Goal: Information Seeking & Learning: Understand process/instructions

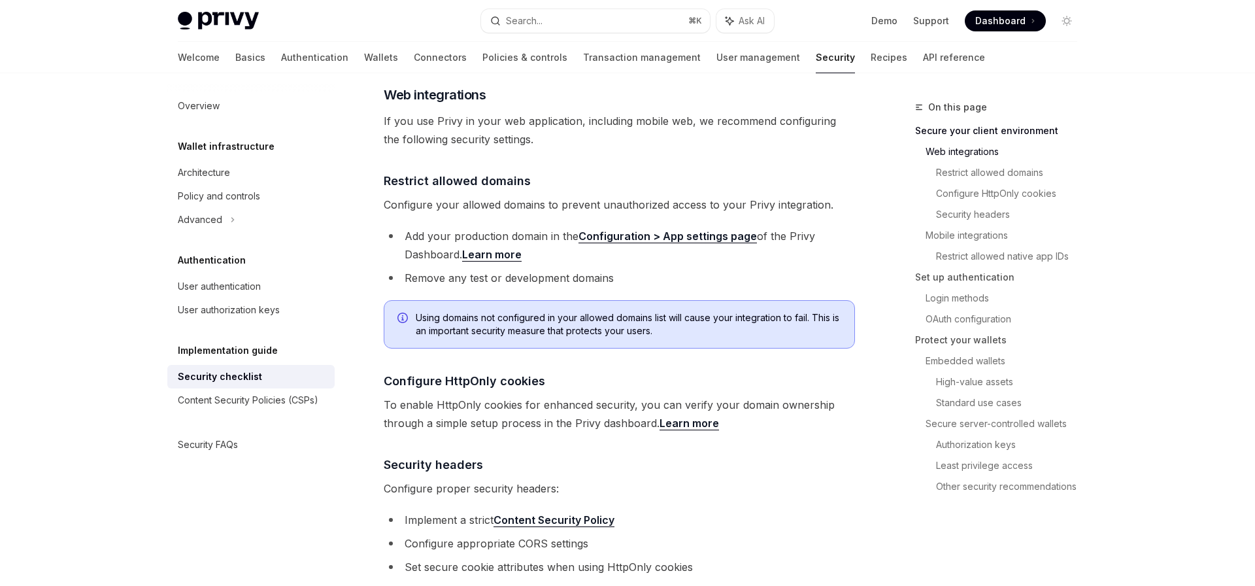
scroll to position [388, 0]
drag, startPoint x: 705, startPoint y: 409, endPoint x: 1149, endPoint y: 1, distance: 602.4
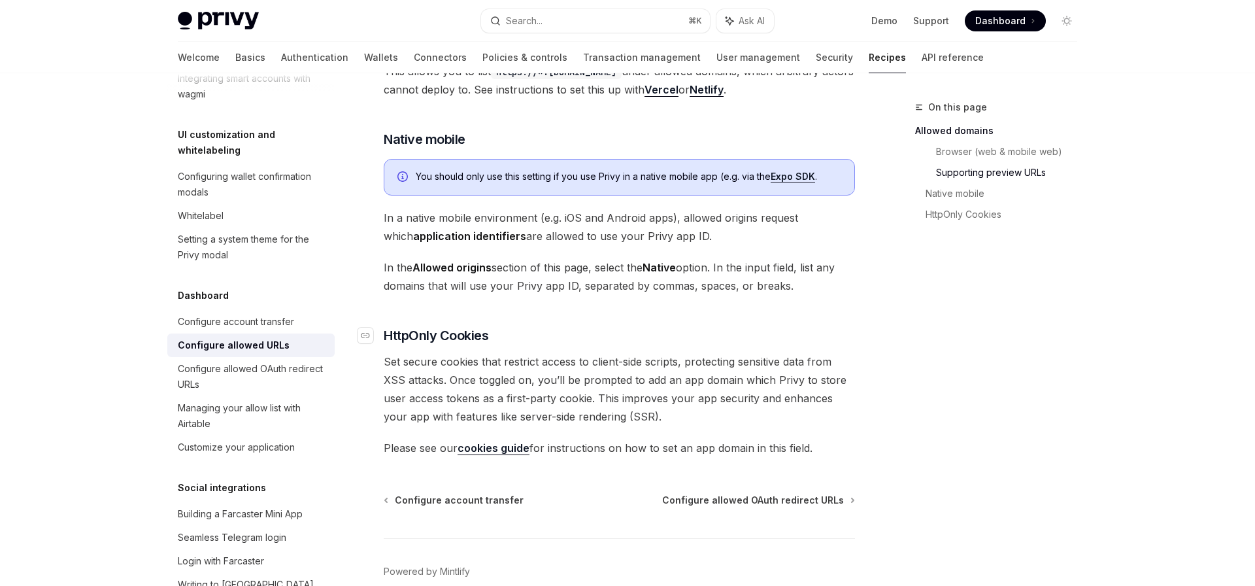
scroll to position [1311, 0]
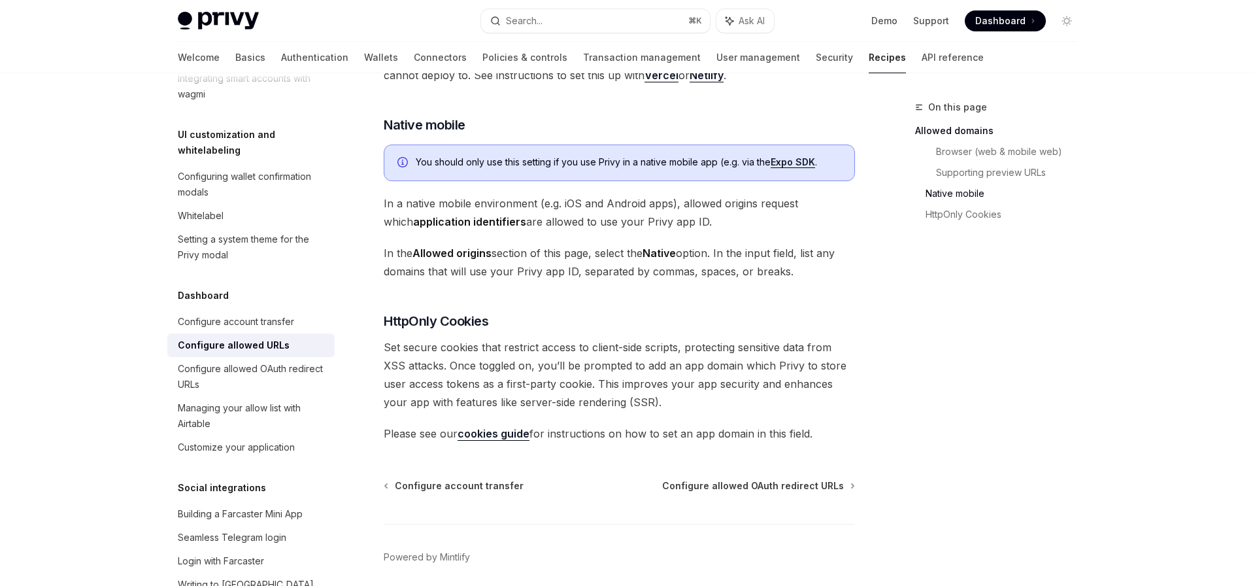
click at [508, 427] on link "cookies guide" at bounding box center [494, 434] width 72 height 14
type textarea "*"
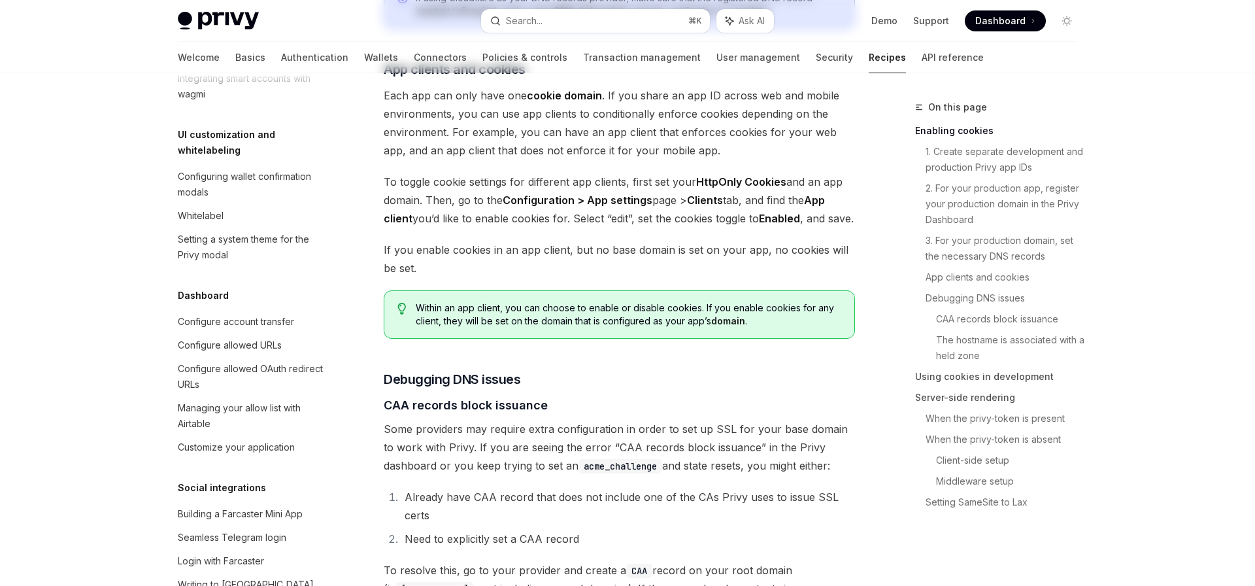
scroll to position [16, 0]
